Goal: Browse casually

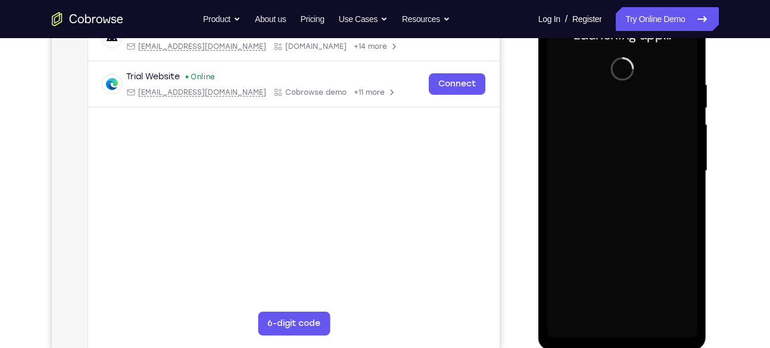
scroll to position [204, 0]
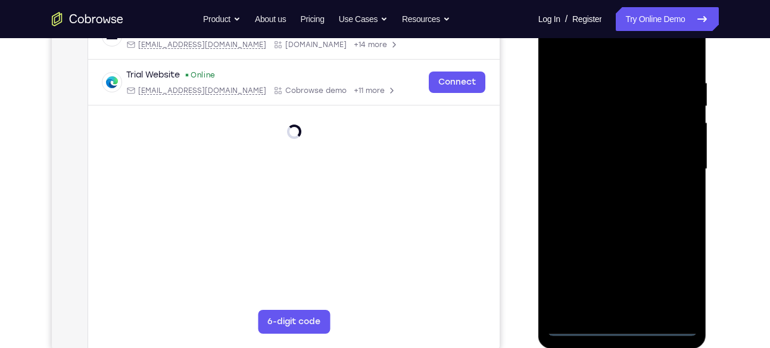
click at [621, 322] on div at bounding box center [622, 168] width 150 height 333
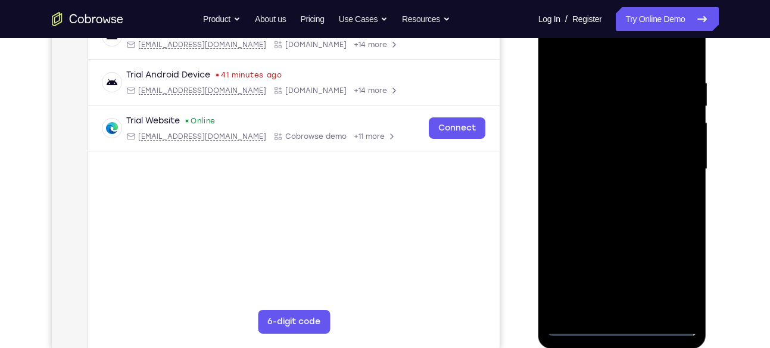
click at [619, 325] on div at bounding box center [622, 168] width 150 height 333
click at [673, 273] on div at bounding box center [622, 168] width 150 height 333
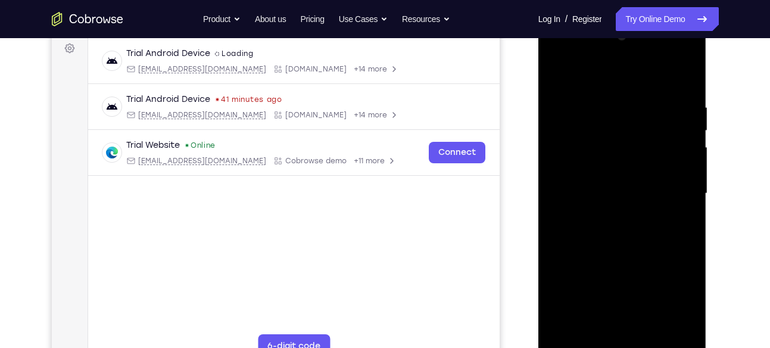
scroll to position [176, 0]
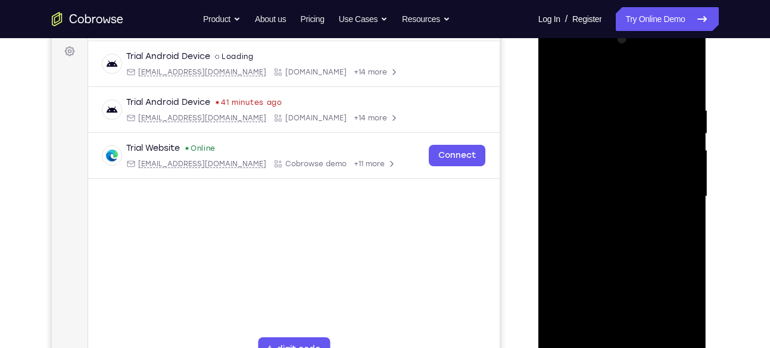
click at [586, 83] on div at bounding box center [622, 196] width 150 height 333
click at [671, 188] on div at bounding box center [622, 196] width 150 height 333
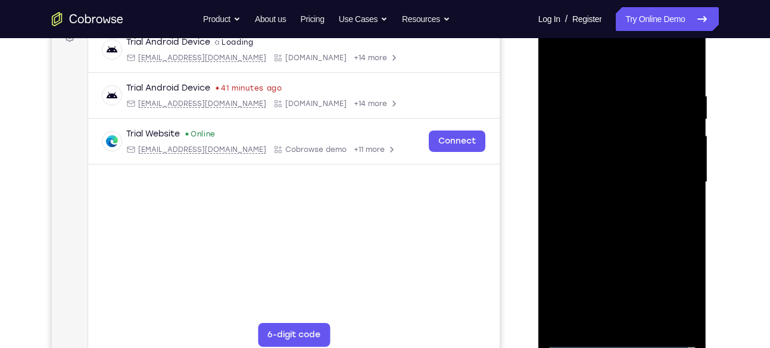
scroll to position [192, 0]
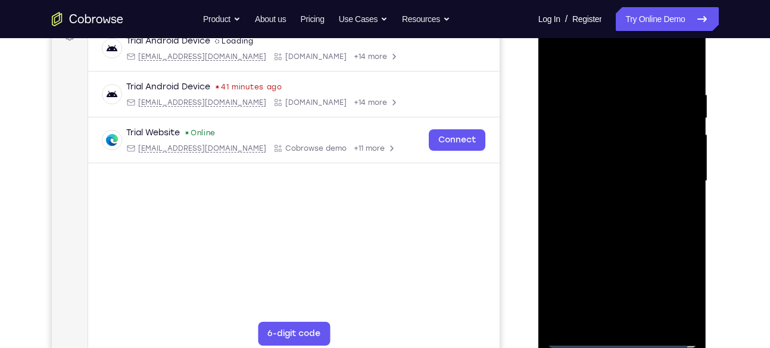
click at [608, 200] on div at bounding box center [622, 180] width 150 height 333
click at [597, 166] on div at bounding box center [622, 180] width 150 height 333
click at [610, 155] on div at bounding box center [622, 180] width 150 height 333
click at [610, 184] on div at bounding box center [622, 180] width 150 height 333
click at [599, 223] on div at bounding box center [622, 180] width 150 height 333
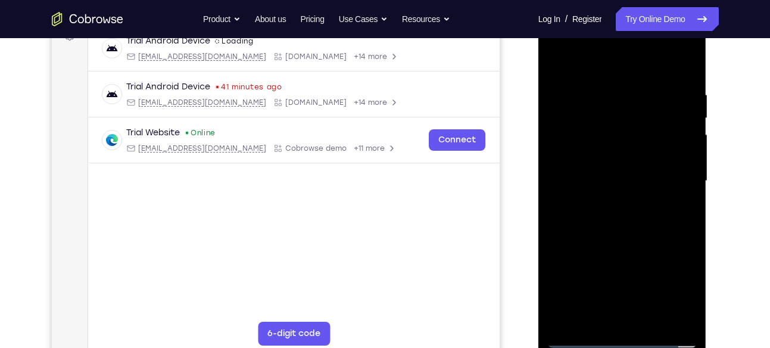
click at [608, 212] on div at bounding box center [622, 180] width 150 height 333
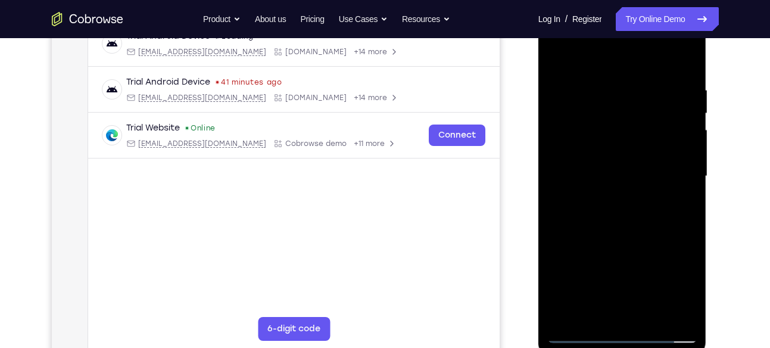
click at [609, 229] on div at bounding box center [622, 176] width 150 height 333
drag, startPoint x: 675, startPoint y: 79, endPoint x: 562, endPoint y: 78, distance: 112.6
click at [562, 78] on div at bounding box center [622, 176] width 150 height 333
drag, startPoint x: 649, startPoint y: 84, endPoint x: 597, endPoint y: 84, distance: 52.4
click at [597, 84] on div at bounding box center [622, 176] width 150 height 333
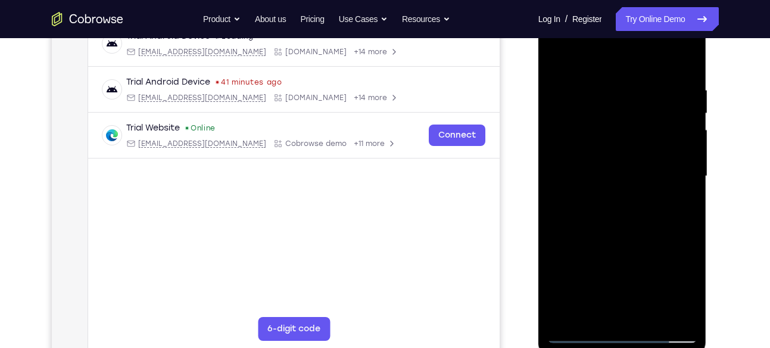
click at [624, 83] on div at bounding box center [622, 176] width 150 height 333
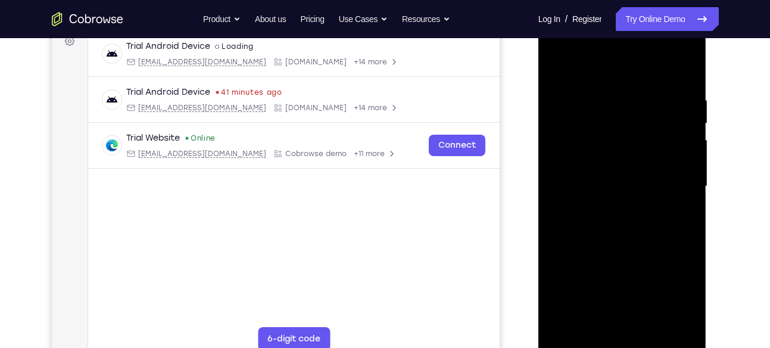
click at [684, 154] on div at bounding box center [622, 186] width 150 height 333
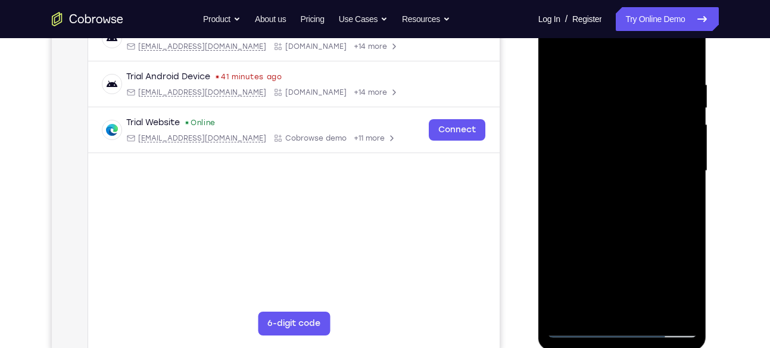
scroll to position [202, 0]
click at [684, 51] on div at bounding box center [622, 170] width 150 height 333
drag, startPoint x: 647, startPoint y: 99, endPoint x: 637, endPoint y: 266, distance: 167.1
click at [637, 266] on div at bounding box center [622, 170] width 150 height 333
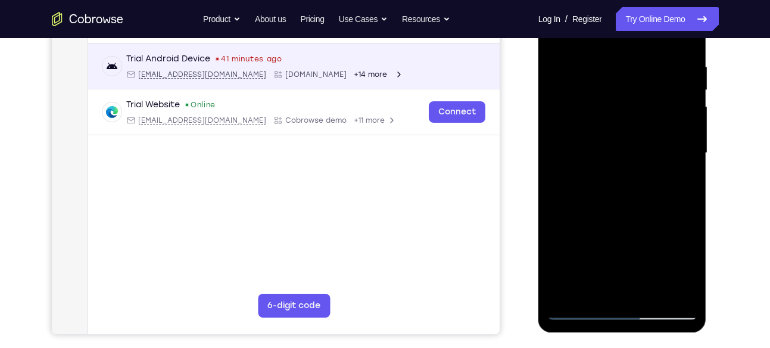
scroll to position [220, 0]
